Goal: Complete application form

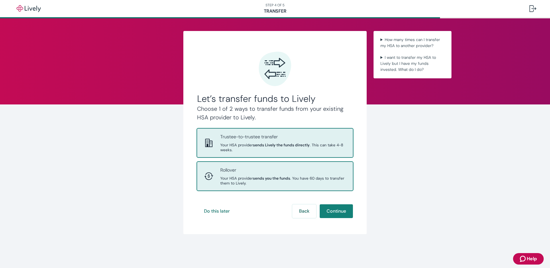
click at [288, 183] on span "Your HSA provider sends you the funds . You have 60 days to transfer them to Li…" at bounding box center [283, 181] width 126 height 10
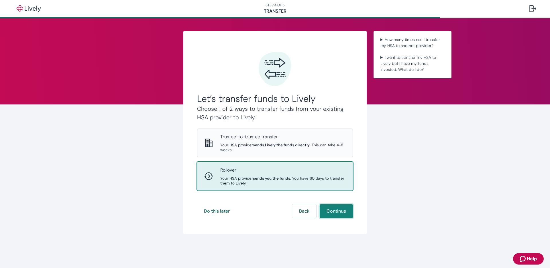
click at [343, 213] on button "Continue" at bounding box center [336, 211] width 33 height 14
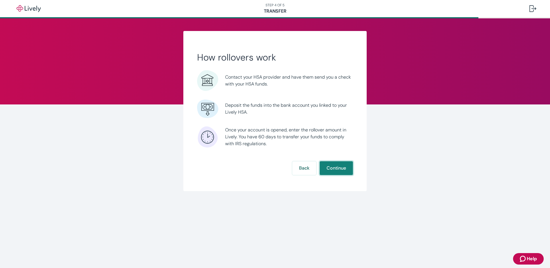
click at [351, 166] on button "Continue" at bounding box center [336, 168] width 33 height 14
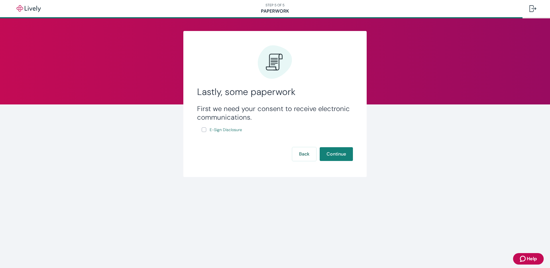
click at [202, 132] on label "E-Sign Disclosure" at bounding box center [223, 129] width 42 height 7
click at [202, 132] on input "E-Sign Disclosure" at bounding box center [204, 129] width 5 height 5
checkbox input "true"
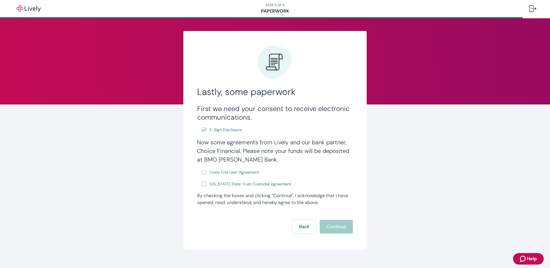
click at [202, 174] on input "Lively End User Agreement" at bounding box center [204, 172] width 5 height 5
checkbox input "true"
click at [202, 183] on input "[US_STATE] State Trust Custodial Agreement" at bounding box center [204, 183] width 5 height 5
checkbox input "true"
click at [335, 222] on button "Continue" at bounding box center [336, 227] width 33 height 14
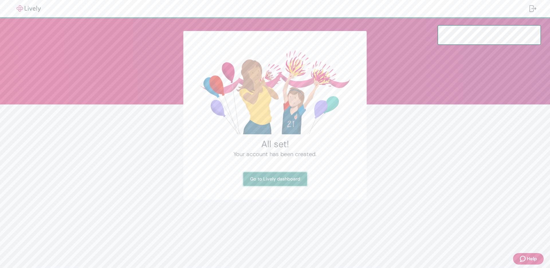
click at [270, 176] on link "Go to Lively dashboard" at bounding box center [275, 179] width 64 height 14
